Goal: Task Accomplishment & Management: Use online tool/utility

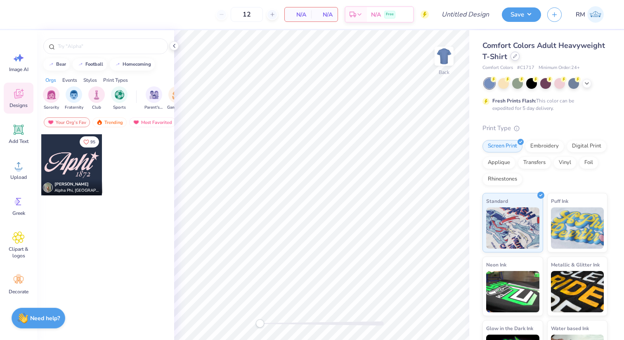
click at [515, 56] on icon at bounding box center [515, 56] width 4 height 4
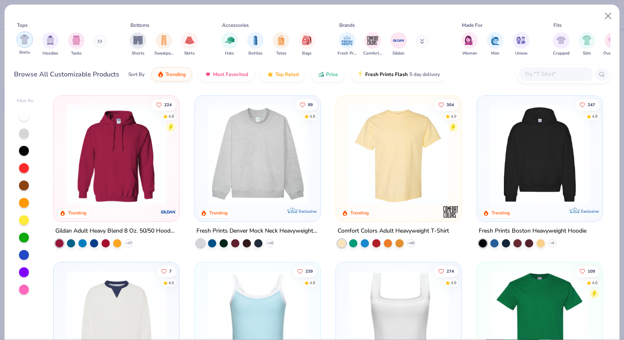
click at [21, 44] on img "filter for Shirts" at bounding box center [24, 39] width 9 height 9
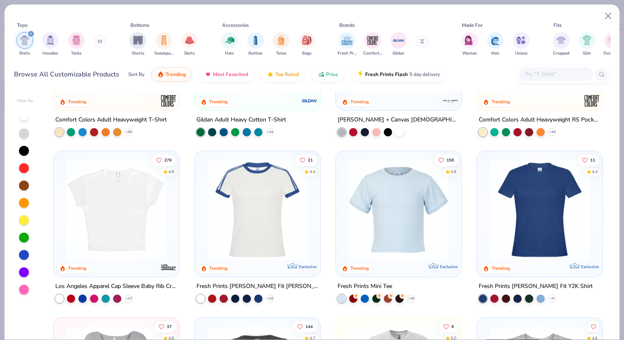
scroll to position [118, 0]
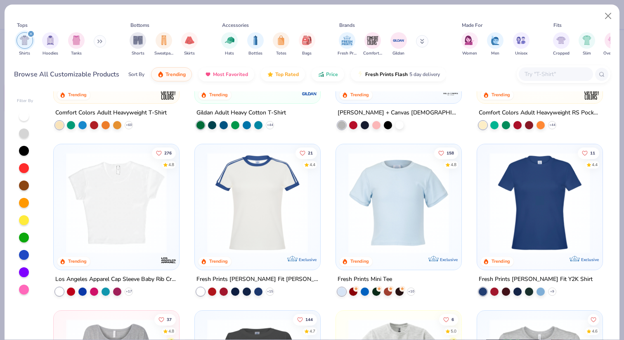
click at [421, 222] on img at bounding box center [398, 202] width 109 height 101
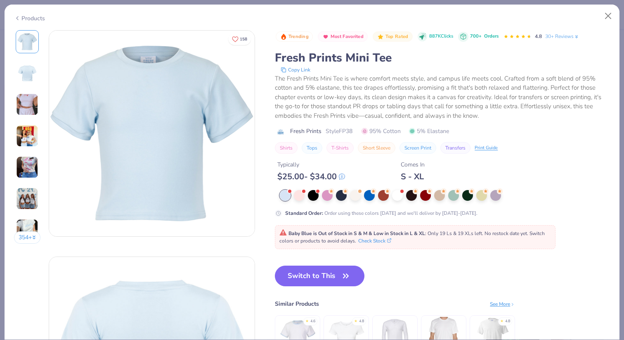
click at [27, 101] on img at bounding box center [27, 104] width 22 height 22
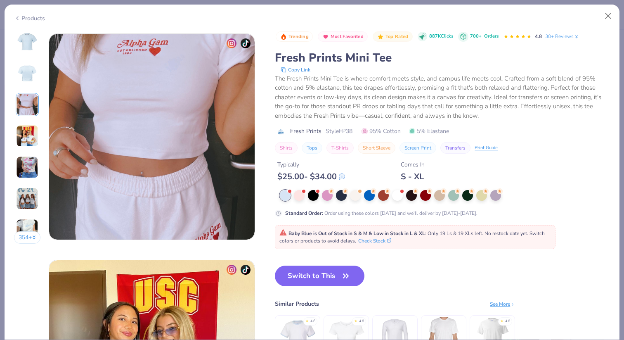
scroll to position [452, 0]
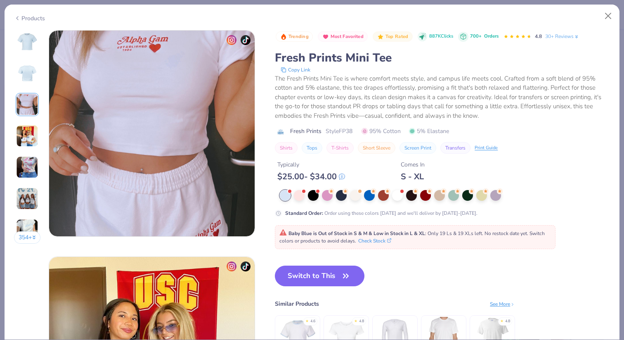
click at [33, 138] on img at bounding box center [27, 136] width 22 height 22
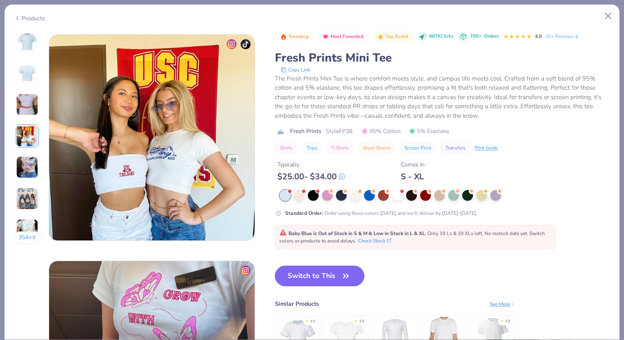
scroll to position [679, 0]
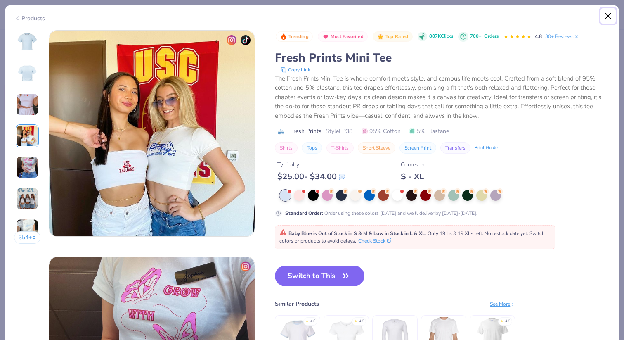
click at [612, 14] on button "Close" at bounding box center [609, 16] width 16 height 16
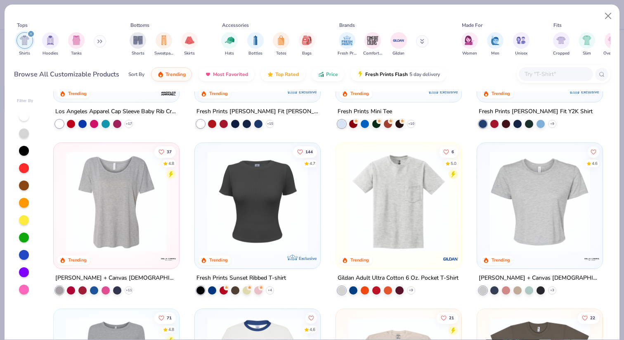
scroll to position [283, 0]
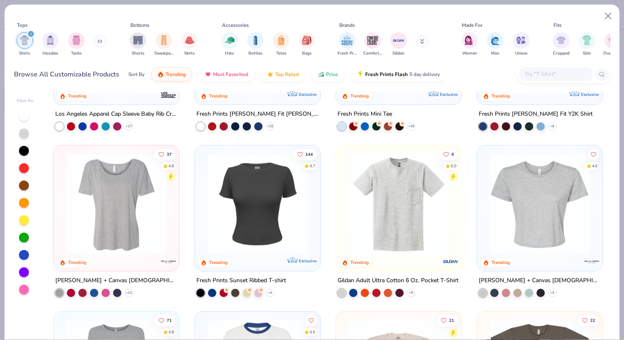
click at [153, 219] on img at bounding box center [116, 203] width 109 height 101
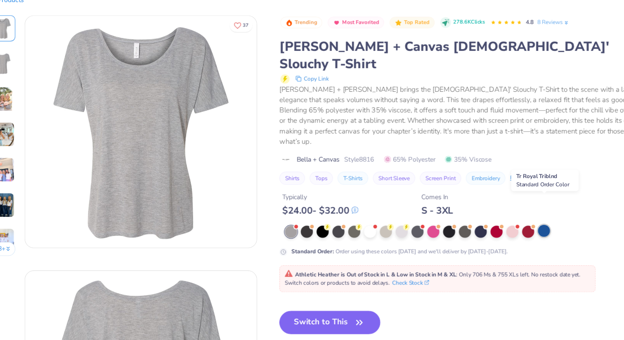
click at [508, 216] on div at bounding box center [506, 221] width 11 height 11
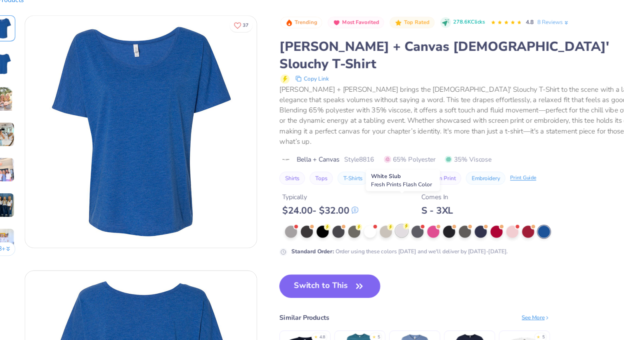
click at [379, 216] on div at bounding box center [380, 221] width 11 height 11
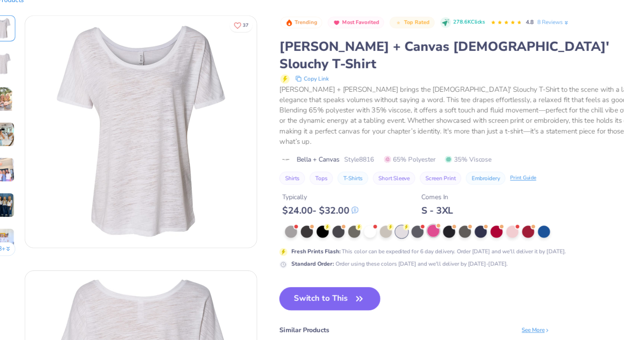
click at [408, 216] on div at bounding box center [408, 221] width 11 height 11
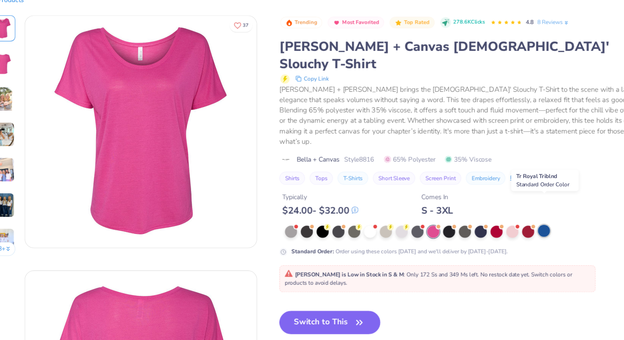
click at [508, 216] on div at bounding box center [506, 221] width 11 height 11
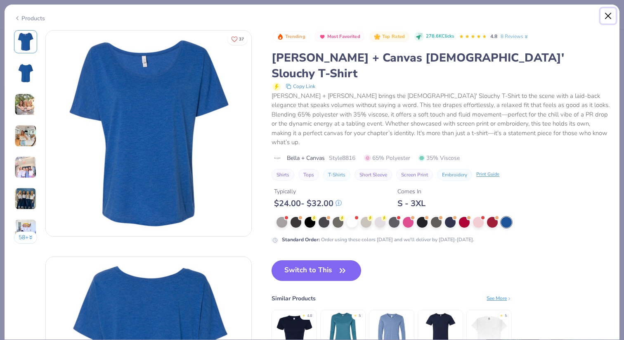
click at [611, 18] on button "Close" at bounding box center [609, 16] width 16 height 16
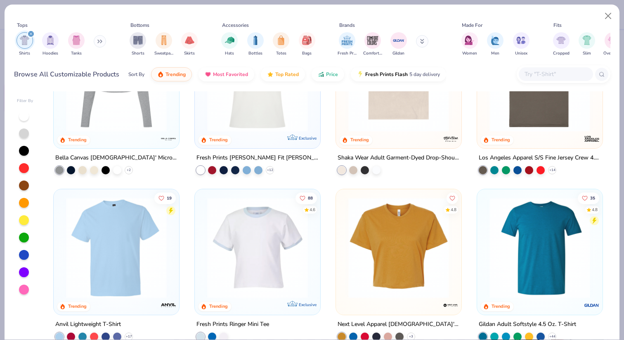
scroll to position [569, 0]
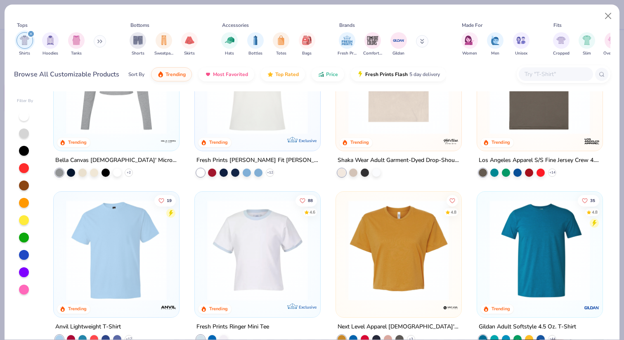
click at [135, 239] on img at bounding box center [116, 250] width 109 height 101
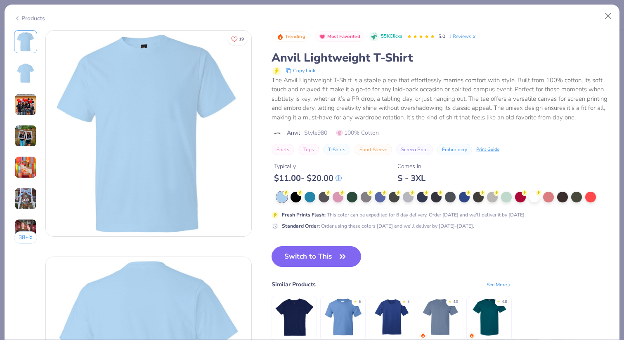
click at [35, 109] on img at bounding box center [25, 104] width 22 height 22
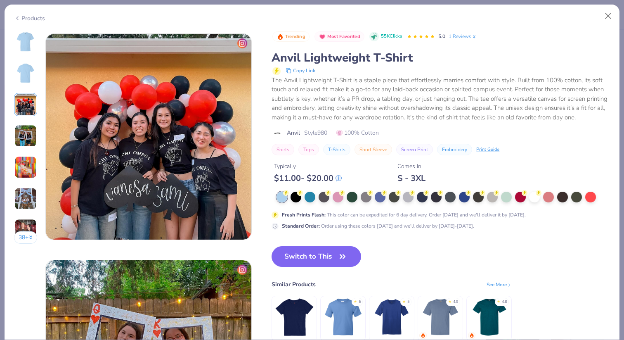
scroll to position [452, 0]
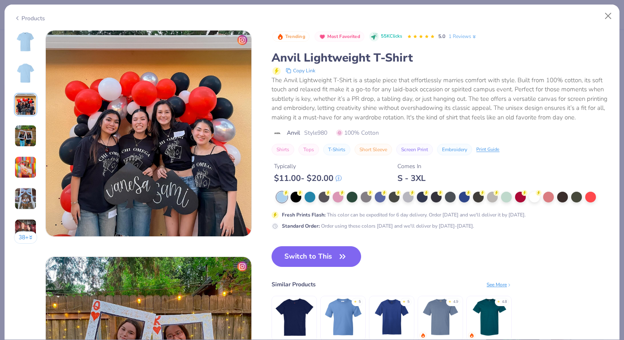
click at [24, 138] on img at bounding box center [25, 136] width 22 height 22
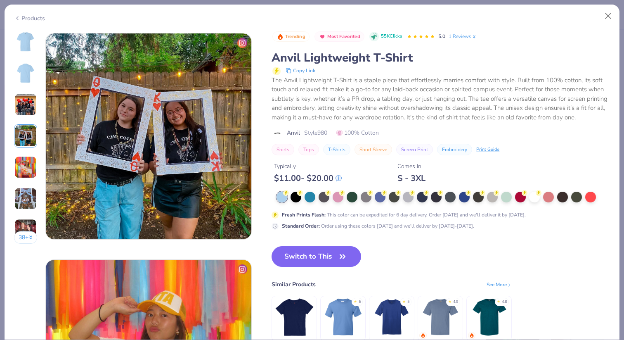
scroll to position [679, 0]
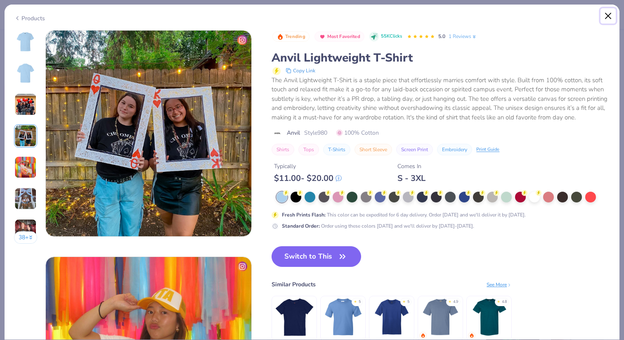
click at [610, 23] on button "Close" at bounding box center [609, 16] width 16 height 16
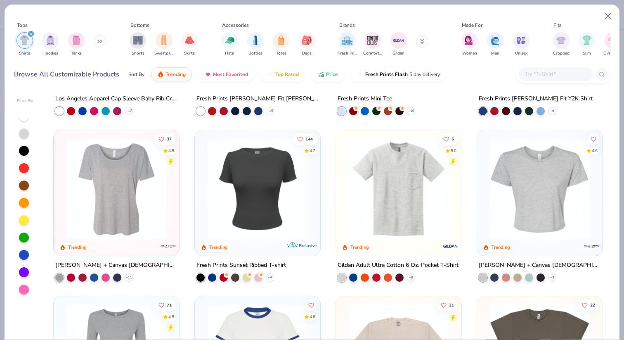
scroll to position [299, 0]
click at [102, 241] on div at bounding box center [116, 189] width 117 height 113
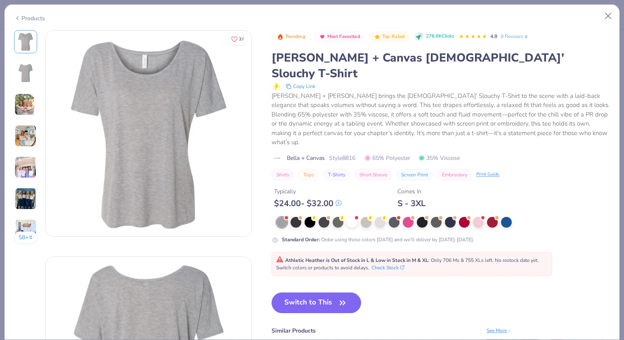
click at [28, 135] on img at bounding box center [25, 136] width 22 height 22
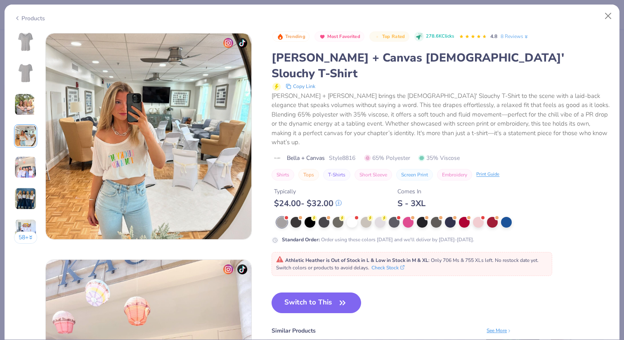
scroll to position [679, 0]
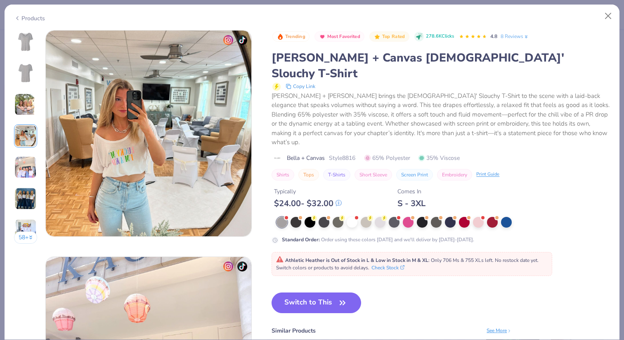
click at [17, 111] on img at bounding box center [25, 104] width 22 height 22
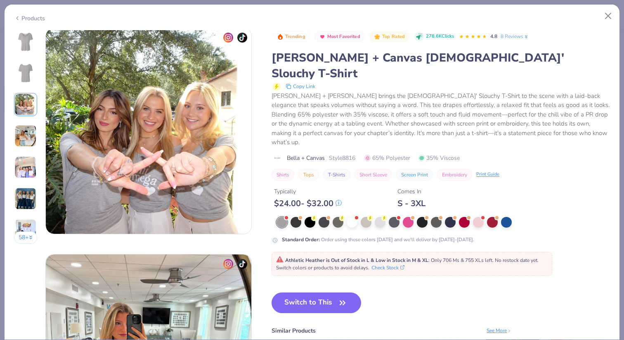
scroll to position [452, 0]
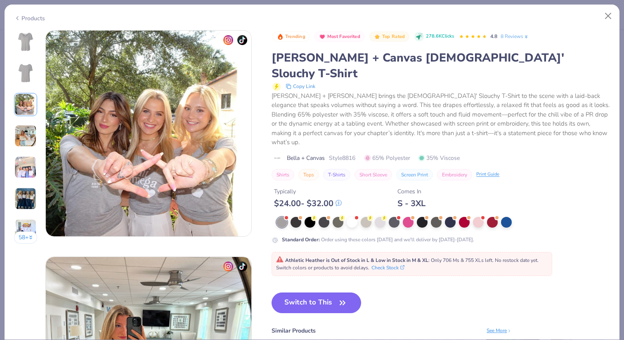
click at [31, 171] on img at bounding box center [25, 167] width 22 height 22
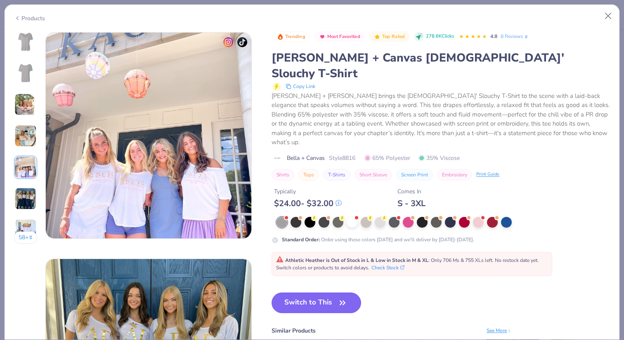
scroll to position [905, 0]
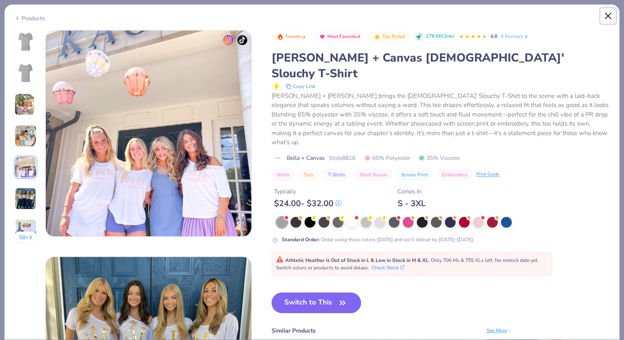
click at [609, 16] on button "Close" at bounding box center [609, 16] width 16 height 16
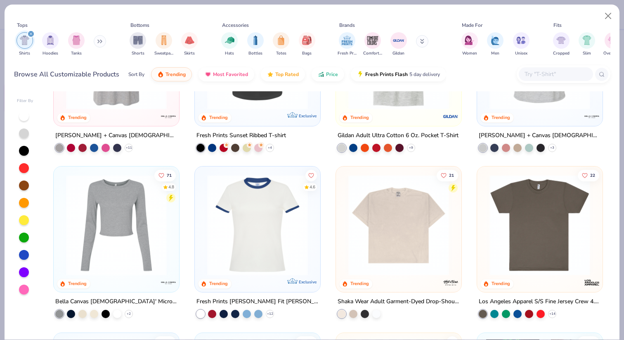
scroll to position [442, 0]
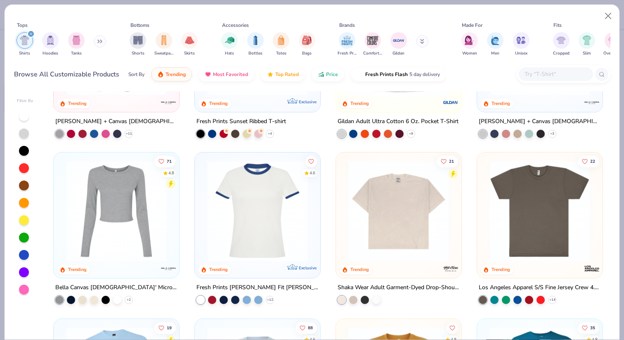
click at [516, 239] on img at bounding box center [539, 211] width 109 height 101
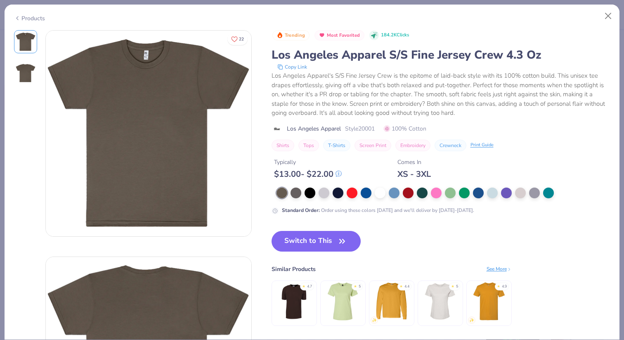
click at [17, 79] on img at bounding box center [26, 73] width 20 height 20
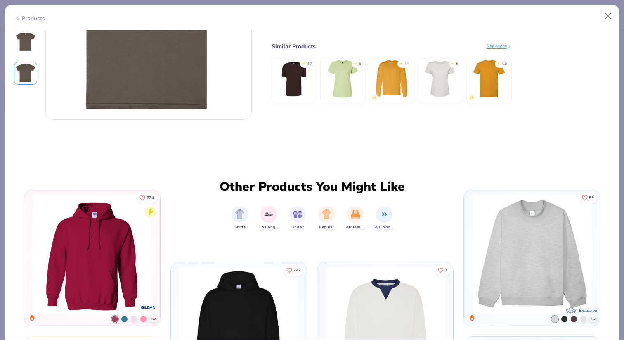
scroll to position [343, 0]
click at [611, 13] on button "Close" at bounding box center [609, 16] width 16 height 16
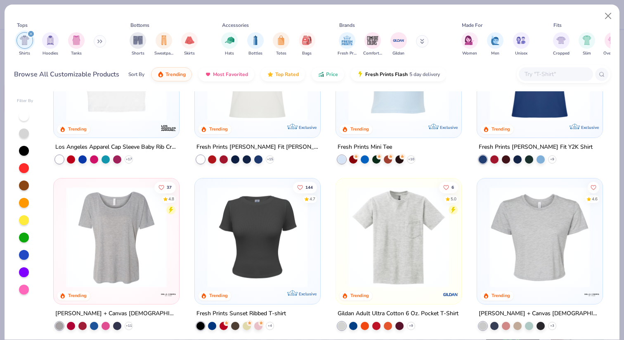
scroll to position [251, 0]
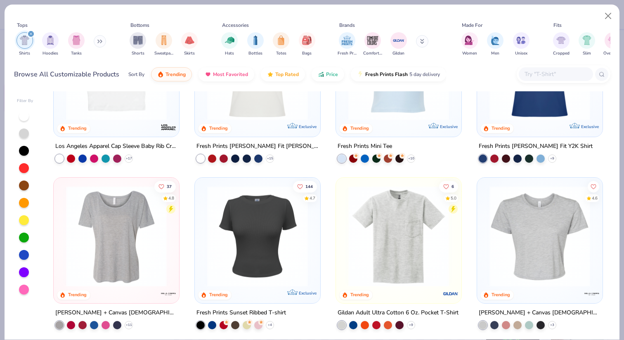
click at [138, 216] on img at bounding box center [116, 235] width 109 height 101
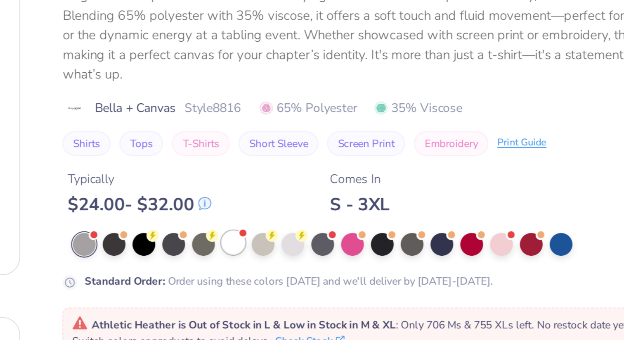
click at [356, 216] on div at bounding box center [352, 221] width 11 height 11
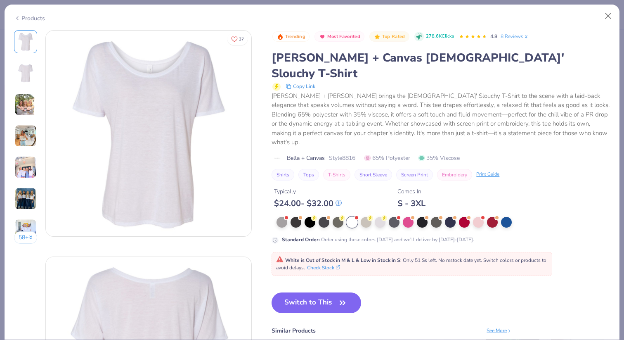
click at [21, 102] on img at bounding box center [25, 104] width 22 height 22
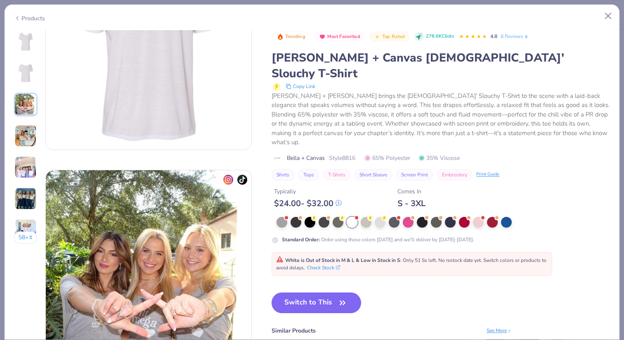
click at [26, 126] on img at bounding box center [25, 136] width 22 height 22
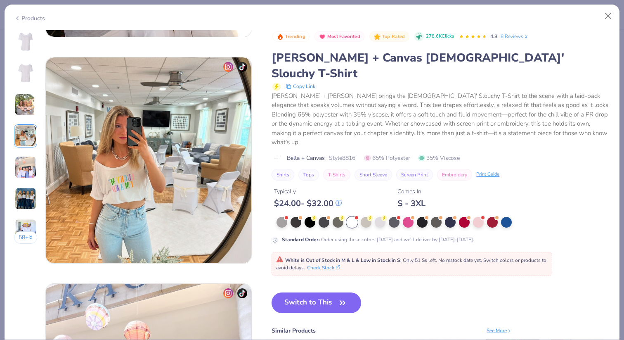
scroll to position [679, 0]
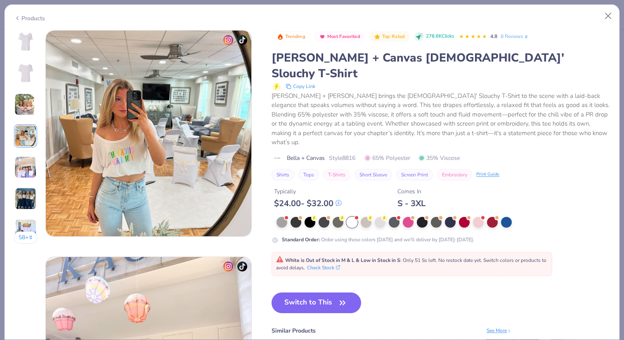
click at [25, 151] on div "58 +" at bounding box center [26, 140] width 24 height 220
click at [27, 167] on img at bounding box center [25, 167] width 22 height 22
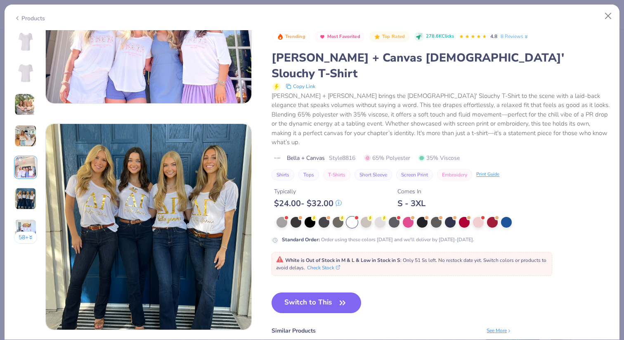
scroll to position [1036, 0]
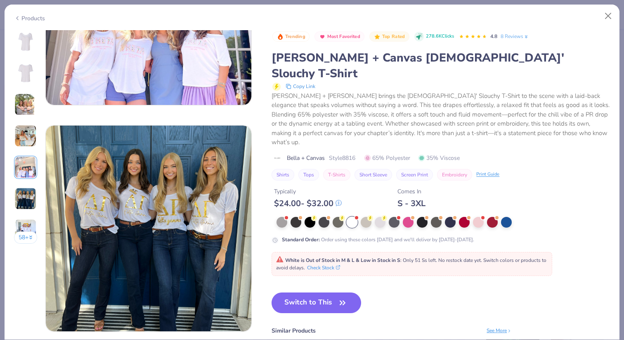
click at [485, 217] on div at bounding box center [439, 222] width 325 height 11
click at [480, 216] on div at bounding box center [478, 221] width 11 height 11
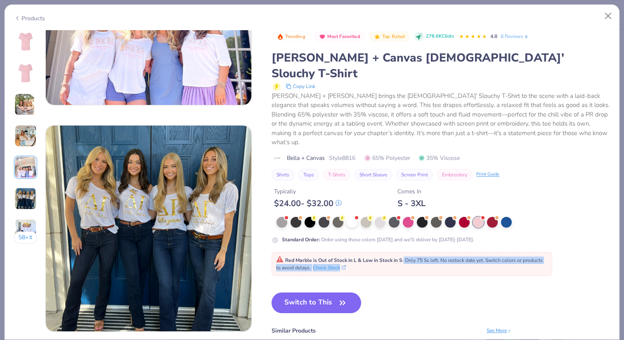
drag, startPoint x: 405, startPoint y: 235, endPoint x: 416, endPoint y: 240, distance: 12.2
click at [416, 256] on div "Red Marble is Out of Stock in L & Low in Stock in S : Only 75 Ss left. No resto…" at bounding box center [412, 263] width 272 height 15
click at [330, 292] on button "Switch to This" at bounding box center [317, 302] width 90 height 21
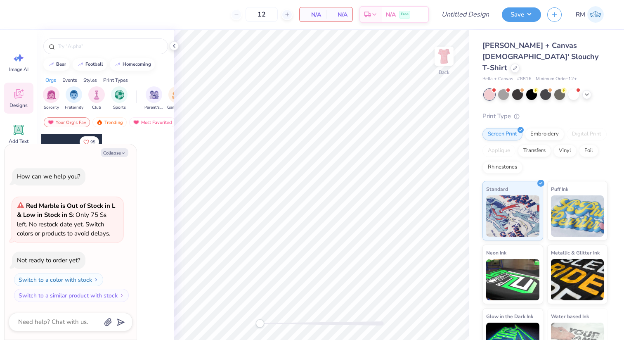
click at [504, 60] on div "[PERSON_NAME] + Canvas [DEMOGRAPHIC_DATA]' Slouchy T-Shirt" at bounding box center [545, 56] width 125 height 33
click at [511, 63] on div at bounding box center [515, 67] width 9 height 9
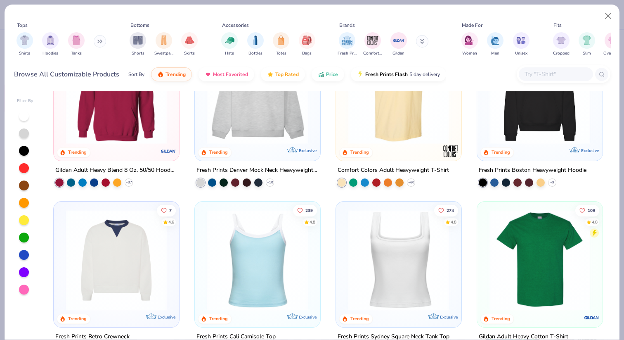
scroll to position [68, 0]
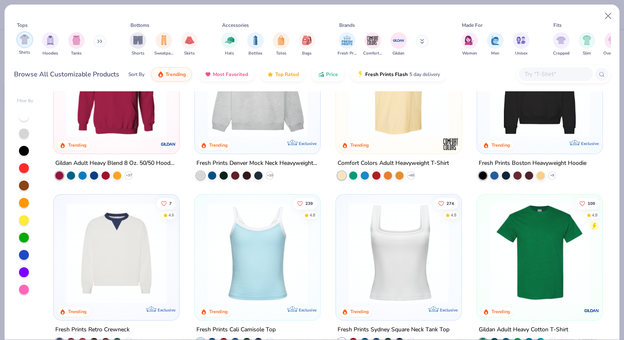
click at [28, 47] on div "Shirts" at bounding box center [25, 43] width 17 height 24
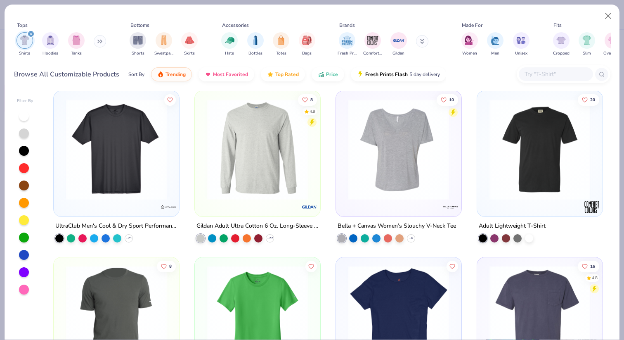
scroll to position [1168, 0]
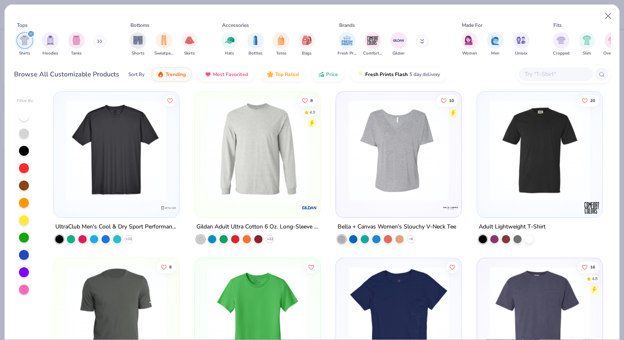
click at [390, 180] on img at bounding box center [398, 150] width 109 height 101
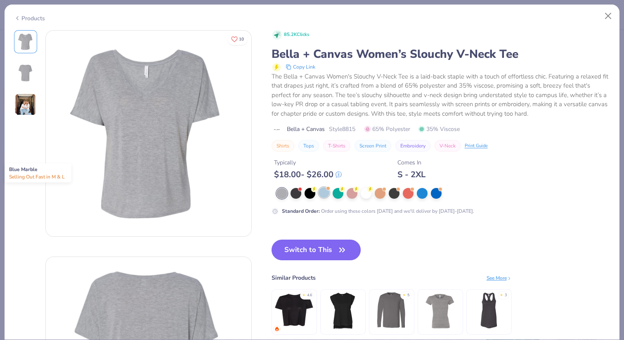
click at [326, 193] on div at bounding box center [324, 192] width 11 height 11
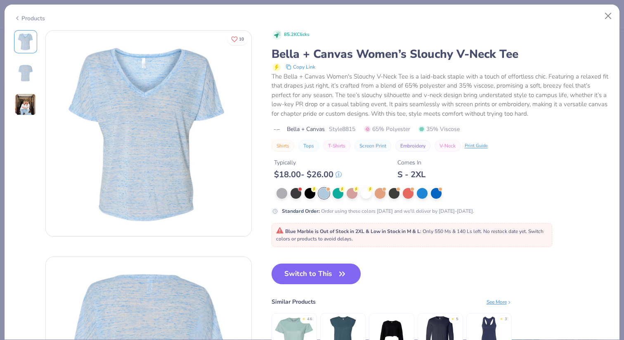
click at [23, 107] on img at bounding box center [25, 104] width 22 height 22
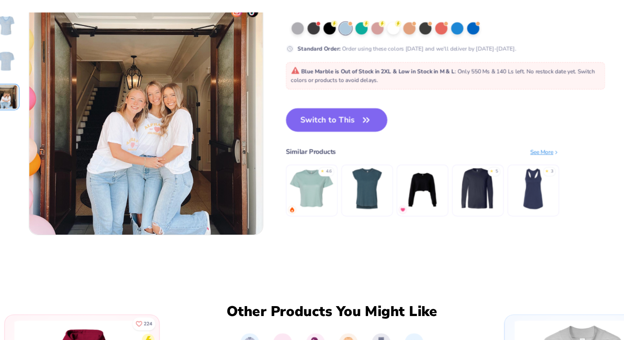
scroll to position [459, 0]
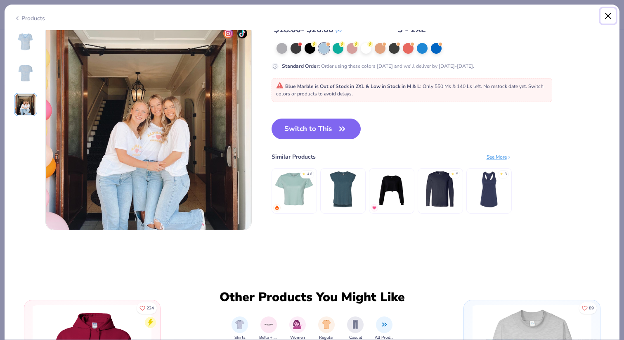
click at [610, 13] on button "Close" at bounding box center [609, 16] width 16 height 16
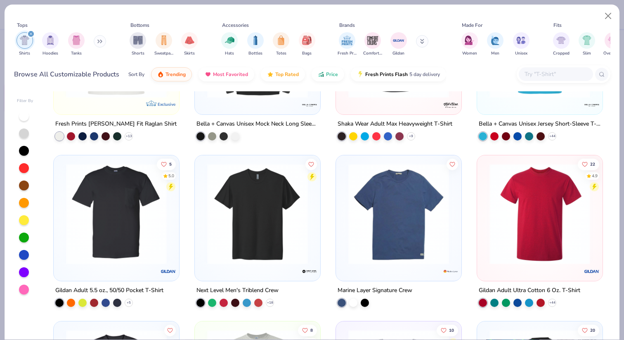
scroll to position [942, 0]
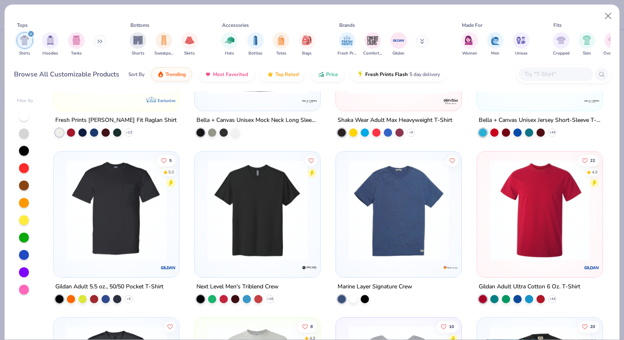
click at [422, 41] on icon at bounding box center [422, 41] width 4 height 5
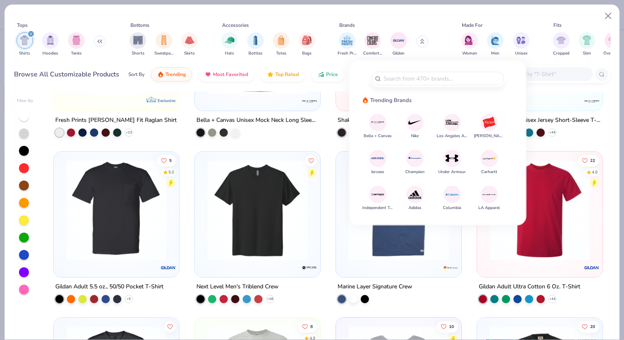
click at [368, 128] on button "Bella + Canvas" at bounding box center [378, 126] width 28 height 25
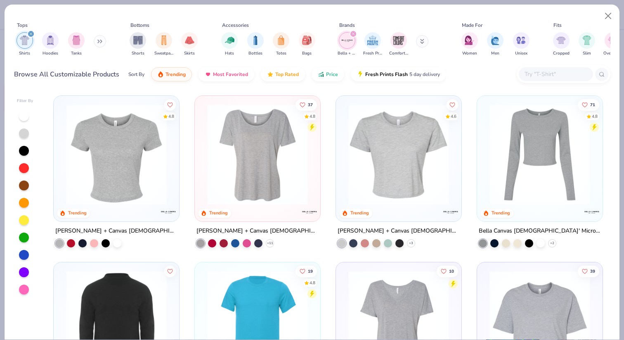
click at [281, 180] on img at bounding box center [257, 154] width 109 height 101
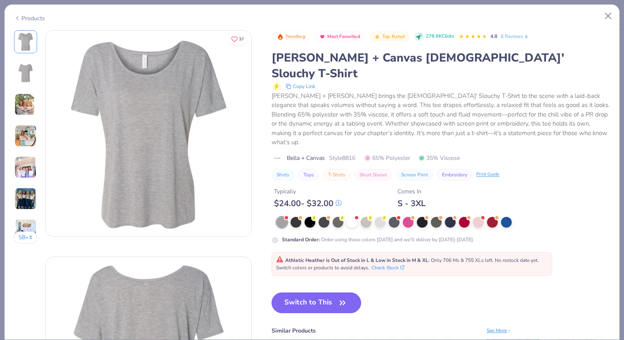
click at [324, 292] on button "Switch to This" at bounding box center [317, 302] width 90 height 21
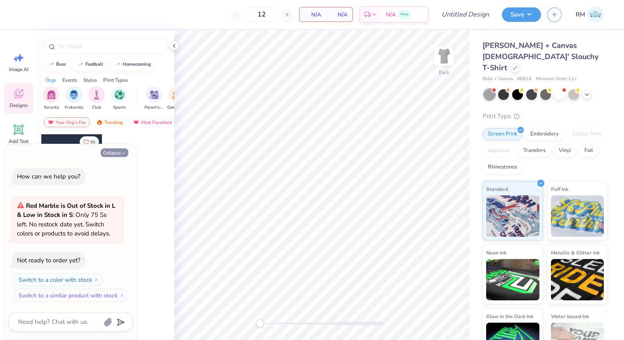
click at [124, 153] on icon "button" at bounding box center [123, 153] width 5 height 5
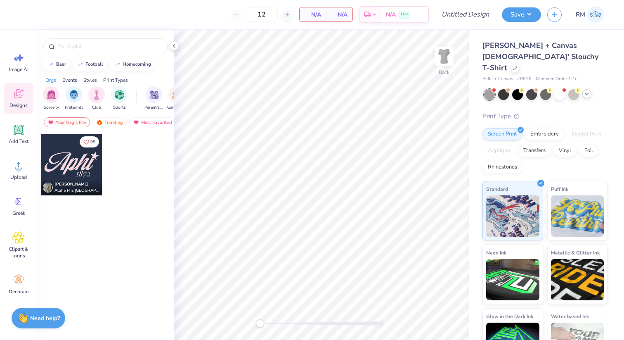
click at [587, 90] on icon at bounding box center [587, 93] width 7 height 7
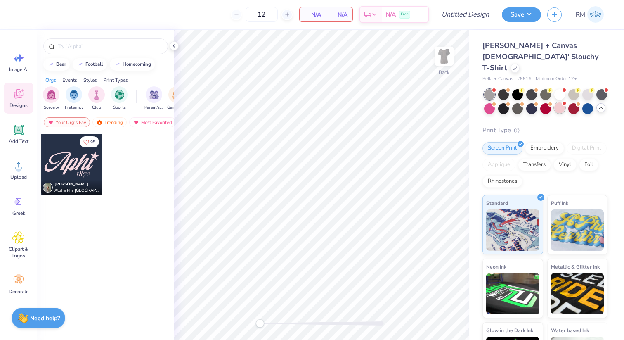
click at [561, 102] on div at bounding box center [559, 107] width 11 height 11
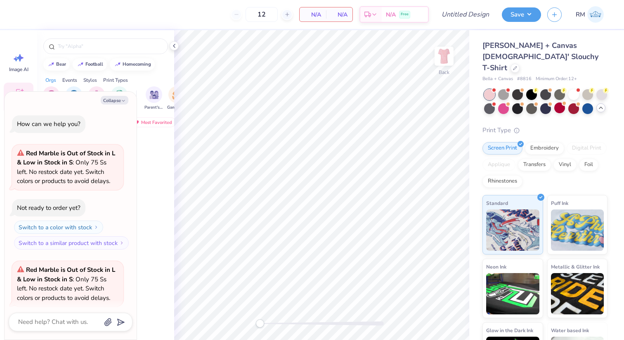
scroll to position [64, 0]
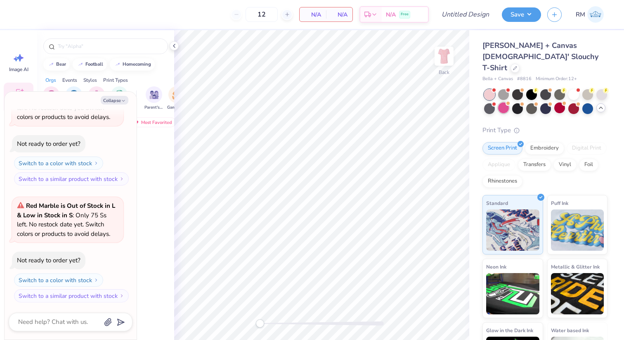
click at [505, 102] on div at bounding box center [503, 107] width 11 height 11
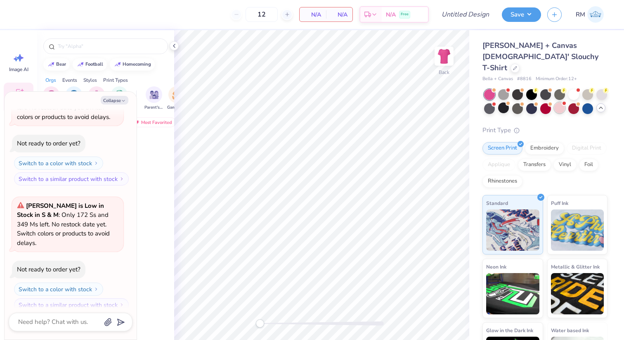
click at [561, 102] on div at bounding box center [559, 107] width 11 height 11
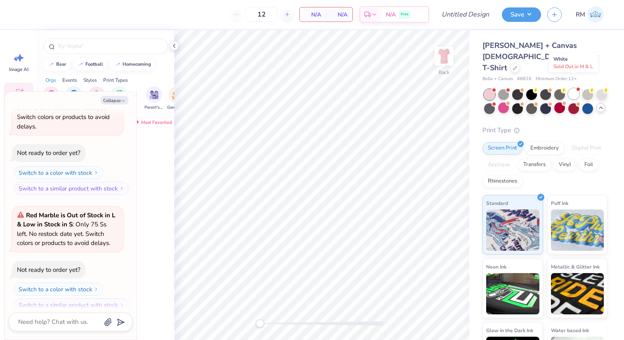
click at [575, 88] on div at bounding box center [573, 93] width 11 height 11
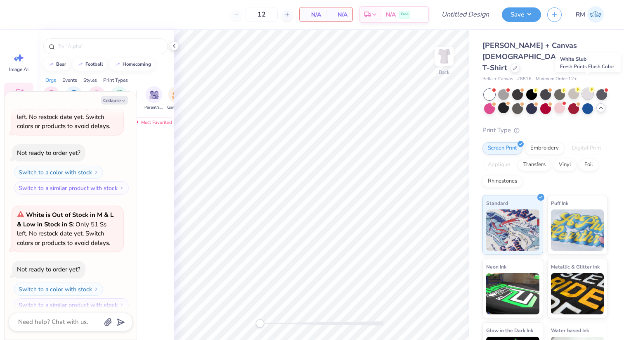
click at [591, 88] on div at bounding box center [587, 93] width 11 height 11
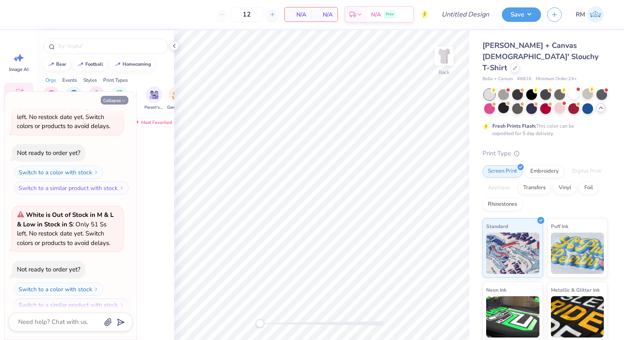
click at [111, 98] on button "Collapse" at bounding box center [115, 100] width 28 height 9
type textarea "x"
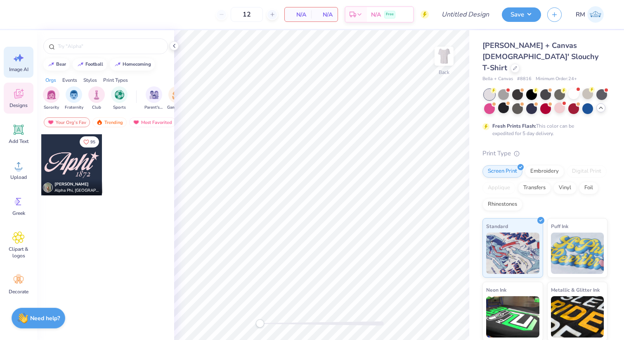
click at [19, 73] on div "Image AI" at bounding box center [19, 62] width 30 height 31
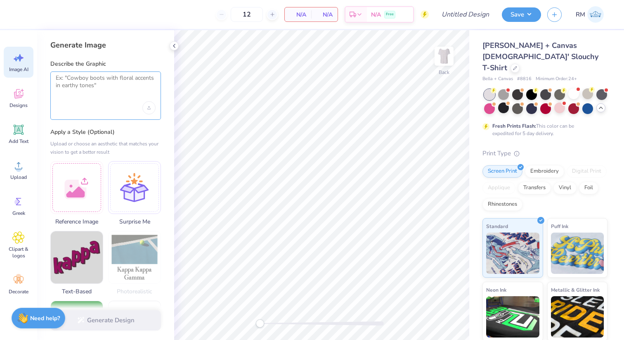
click at [82, 92] on textarea at bounding box center [106, 84] width 100 height 21
click at [151, 106] on div "Upload image" at bounding box center [148, 107] width 13 height 13
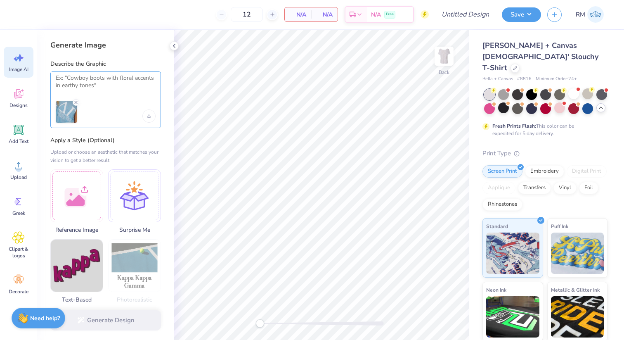
click at [105, 88] on textarea at bounding box center [106, 84] width 100 height 21
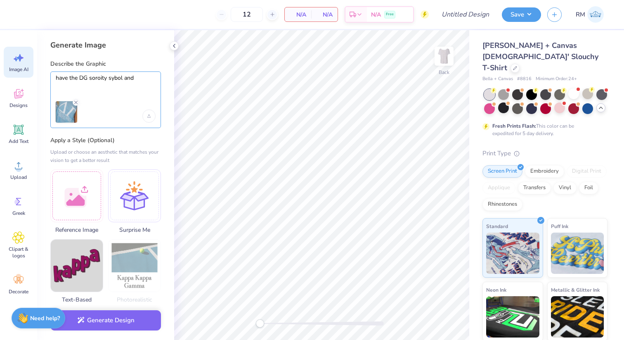
click at [100, 79] on textarea "have the DG soroity sybol and" at bounding box center [106, 84] width 100 height 21
click at [99, 78] on textarea "have the DG soroity sybol and" at bounding box center [106, 84] width 100 height 21
click at [117, 79] on textarea "have the DG sorority sybol and" at bounding box center [106, 84] width 100 height 21
click at [143, 81] on textarea "have the DG sorority symbol and" at bounding box center [106, 84] width 100 height 21
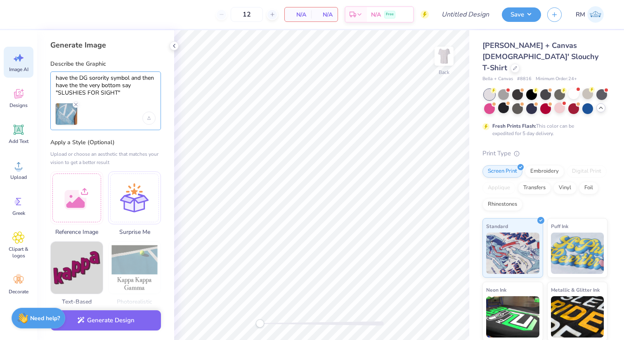
click at [75, 90] on textarea "have the DG sorority symbol and then have the the very bottom say "SLUSHIES FOR…" at bounding box center [106, 85] width 100 height 23
click at [130, 88] on textarea "have the DG sorority symbol and then have the the very bottom say "SLUSHIES FOR…" at bounding box center [106, 85] width 100 height 23
type textarea "have the DG sorority symbol and then have the the very bottom say "SLUSHIES FOR…"
click at [89, 315] on button "Generate Design" at bounding box center [105, 318] width 111 height 20
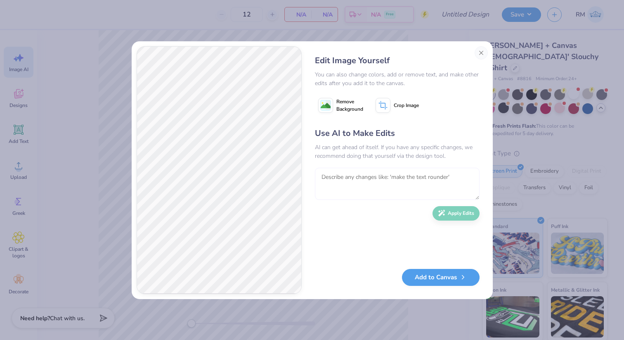
click at [397, 176] on textarea at bounding box center [397, 184] width 165 height 32
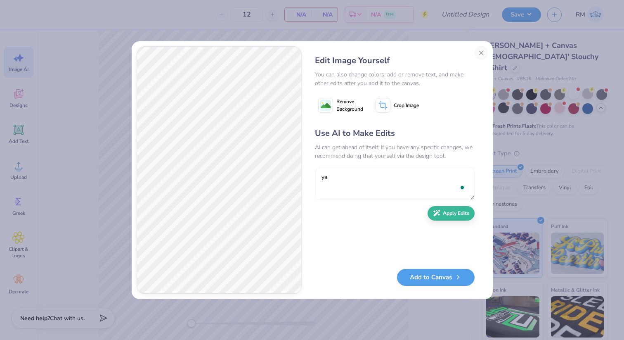
type textarea "y"
click at [425, 185] on textarea "Take out the "since 1873" and make" at bounding box center [395, 184] width 160 height 32
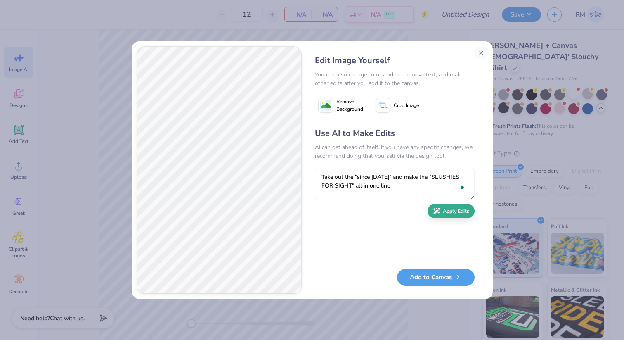
type textarea "Take out the "since 1873" and make the "SLUSHIES FOR SIGHT" all in one line"
click at [450, 217] on button "Apply Edits" at bounding box center [451, 211] width 47 height 14
click at [350, 176] on textarea "Take out the "since 1873" and make the "SLUSHIES FOR SIGHT" all in one line" at bounding box center [397, 184] width 165 height 32
click at [362, 185] on textarea "instead of the G in the "DG" for the very top use the "gamma" sorotiry symbol" at bounding box center [395, 184] width 160 height 32
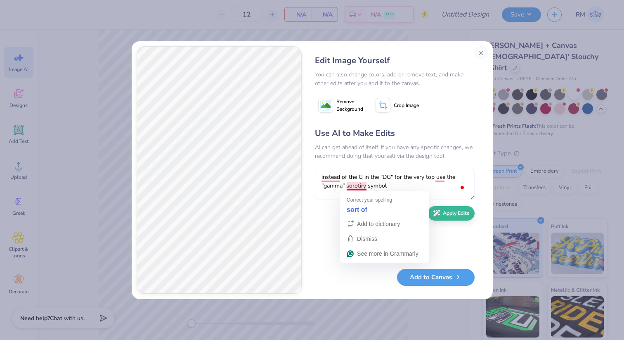
click at [362, 187] on textarea "instead of the G in the "DG" for the very top use the "gamma" sorotiry symbol" at bounding box center [395, 184] width 160 height 32
drag, startPoint x: 368, startPoint y: 186, endPoint x: 347, endPoint y: 187, distance: 20.7
click at [347, 187] on textarea "instead of the G in the "DG" for the very top use the "gamma" sorotiry symbol" at bounding box center [395, 184] width 160 height 32
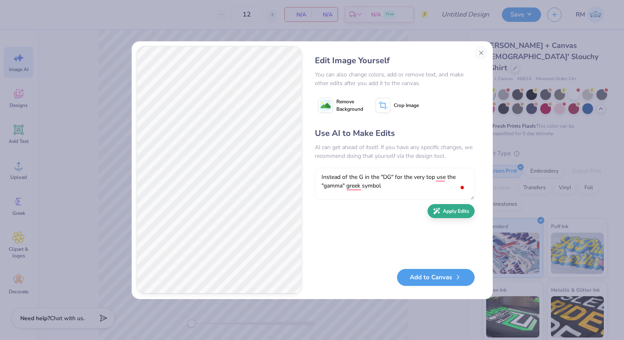
type textarea "Instead of the G in the "DG" for the very top use the "gamma" greek symbol"
click at [455, 211] on button "Apply Edits" at bounding box center [451, 211] width 47 height 14
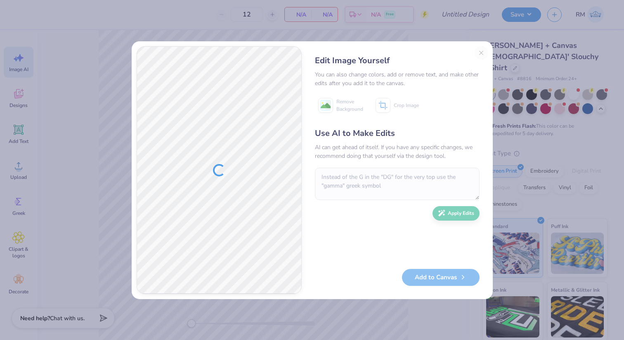
click at [480, 54] on div "Edit Image Yourself You can also change colors, add or remove text, and make ot…" at bounding box center [397, 170] width 181 height 248
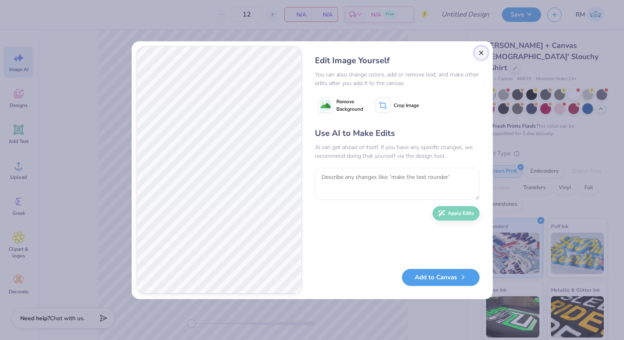
click at [478, 57] on button "Close" at bounding box center [481, 52] width 13 height 13
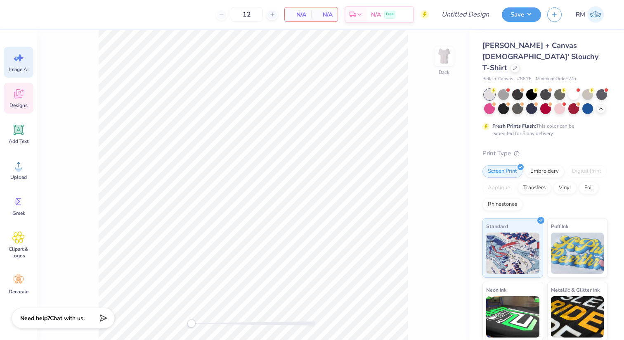
click at [19, 104] on span "Designs" at bounding box center [18, 105] width 18 height 7
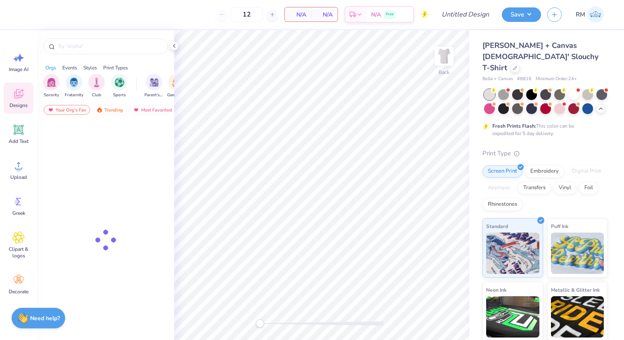
scroll to position [0, 0]
click at [22, 66] on span "Image AI" at bounding box center [18, 69] width 19 height 7
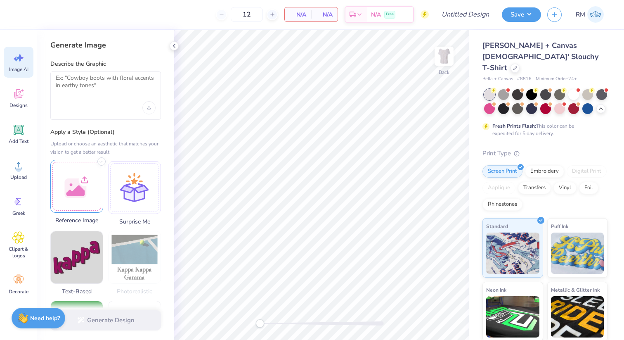
click at [81, 201] on div at bounding box center [76, 186] width 53 height 53
click at [74, 165] on div at bounding box center [76, 186] width 53 height 53
click at [78, 168] on div at bounding box center [76, 186] width 53 height 53
click at [23, 97] on icon at bounding box center [18, 94] width 12 height 12
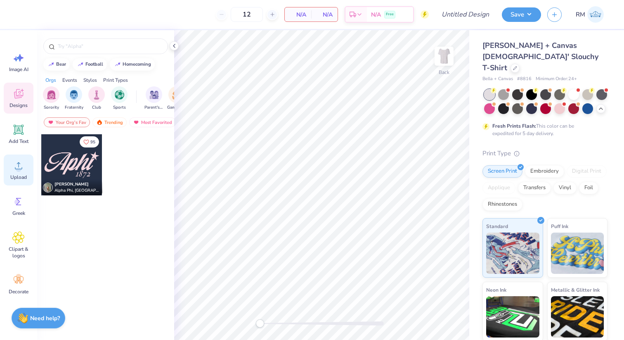
click at [14, 167] on icon at bounding box center [18, 165] width 12 height 12
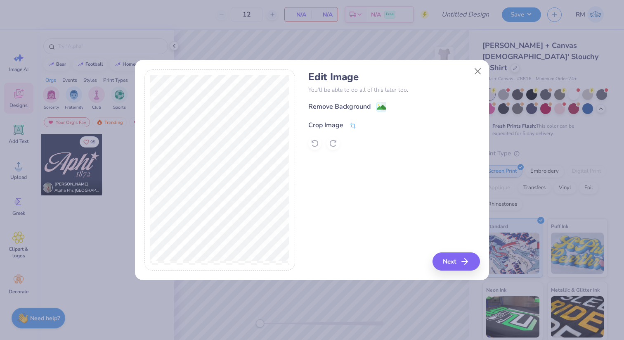
click at [356, 125] on icon at bounding box center [352, 125] width 7 height 7
click at [363, 125] on button at bounding box center [366, 124] width 9 height 9
click at [384, 104] on image at bounding box center [381, 108] width 9 height 9
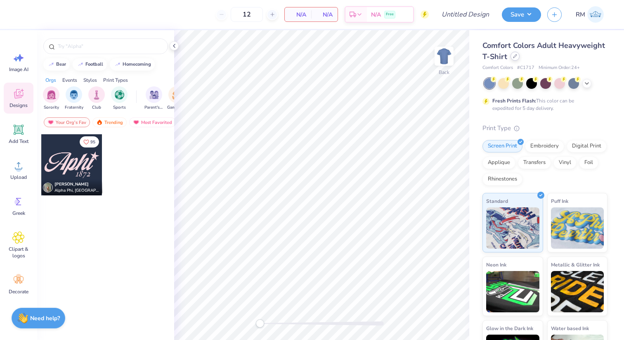
click at [515, 58] on icon at bounding box center [515, 56] width 4 height 4
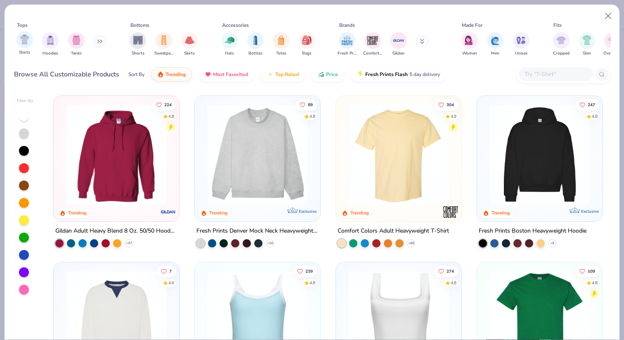
click at [31, 44] on div "Shirts" at bounding box center [25, 43] width 17 height 24
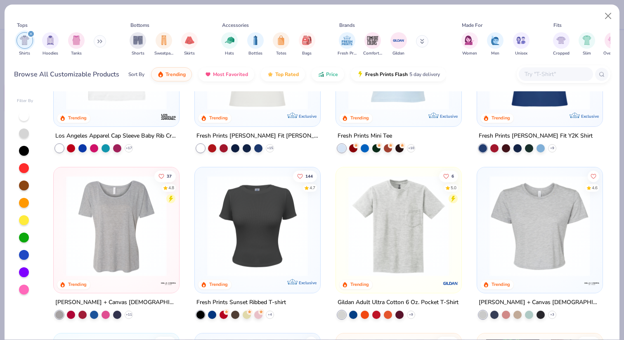
scroll to position [275, 0]
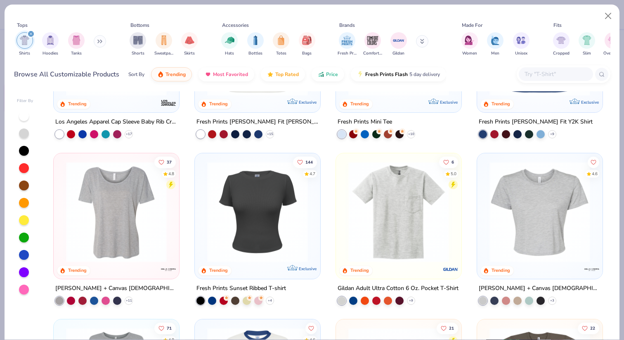
click at [107, 223] on img at bounding box center [116, 211] width 109 height 101
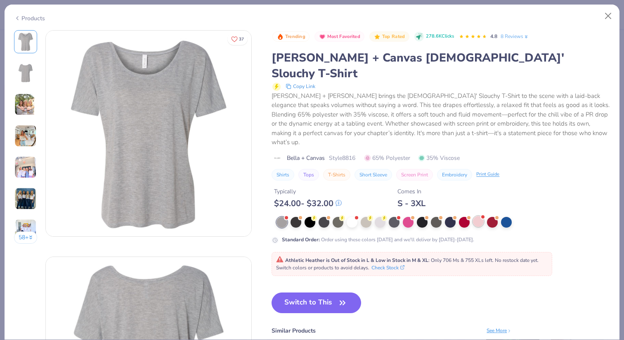
click at [478, 216] on div at bounding box center [478, 221] width 11 height 11
